Goal: Check status: Check status

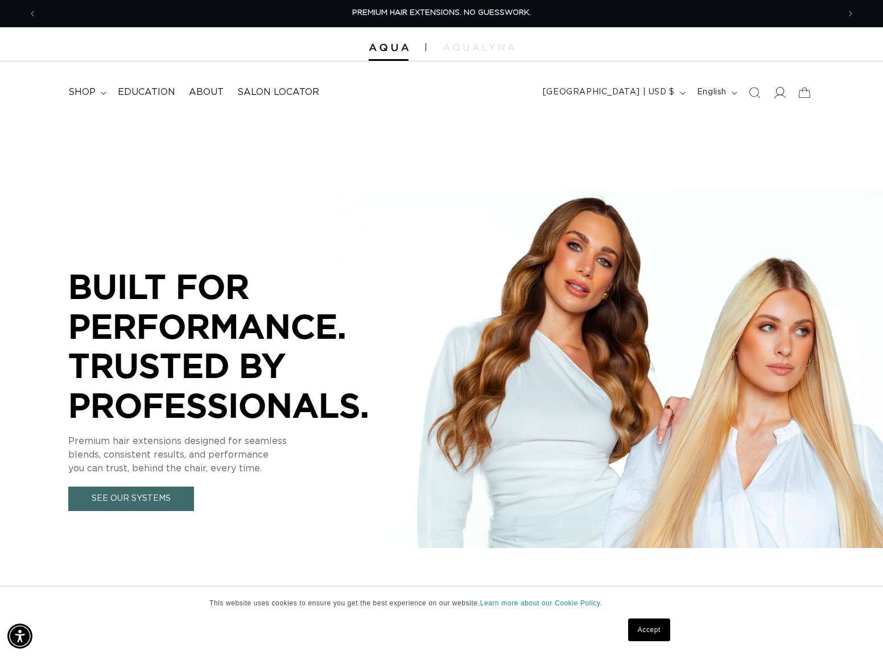
click at [779, 98] on icon at bounding box center [779, 92] width 12 height 12
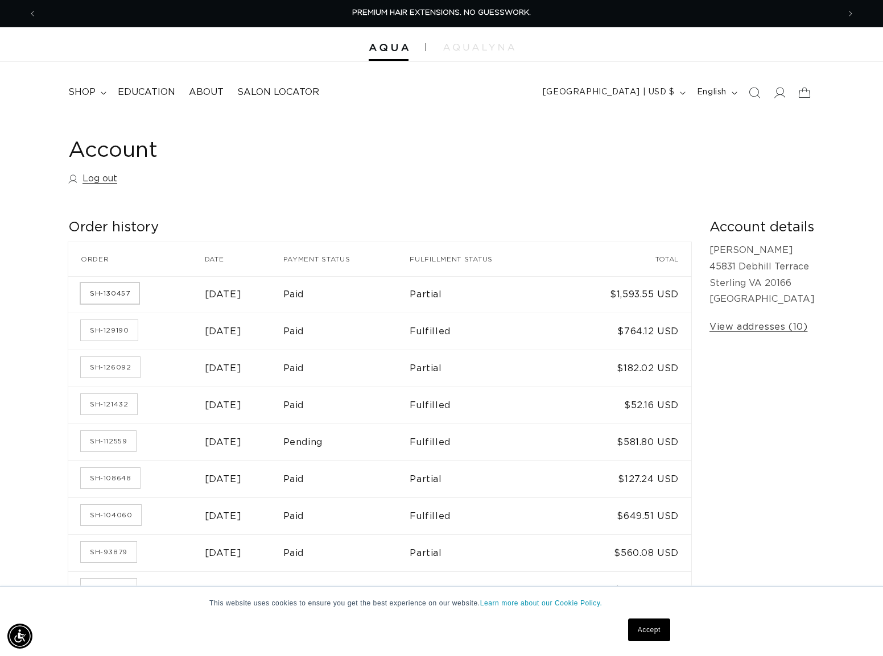
click at [131, 293] on link "SH-130457" at bounding box center [110, 293] width 58 height 20
